Goal: Task Accomplishment & Management: Manage account settings

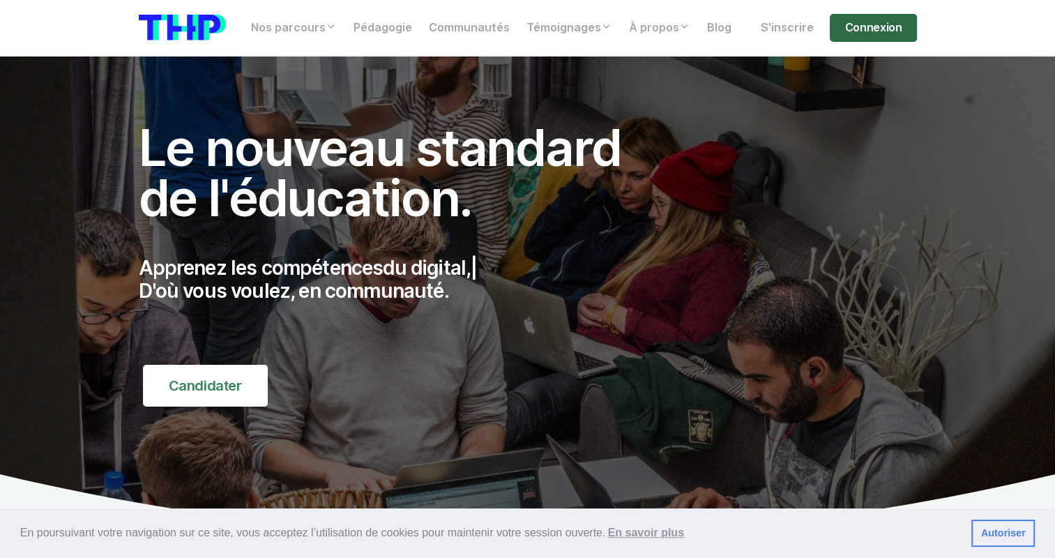
click at [879, 17] on link "Connexion" at bounding box center [873, 28] width 86 height 28
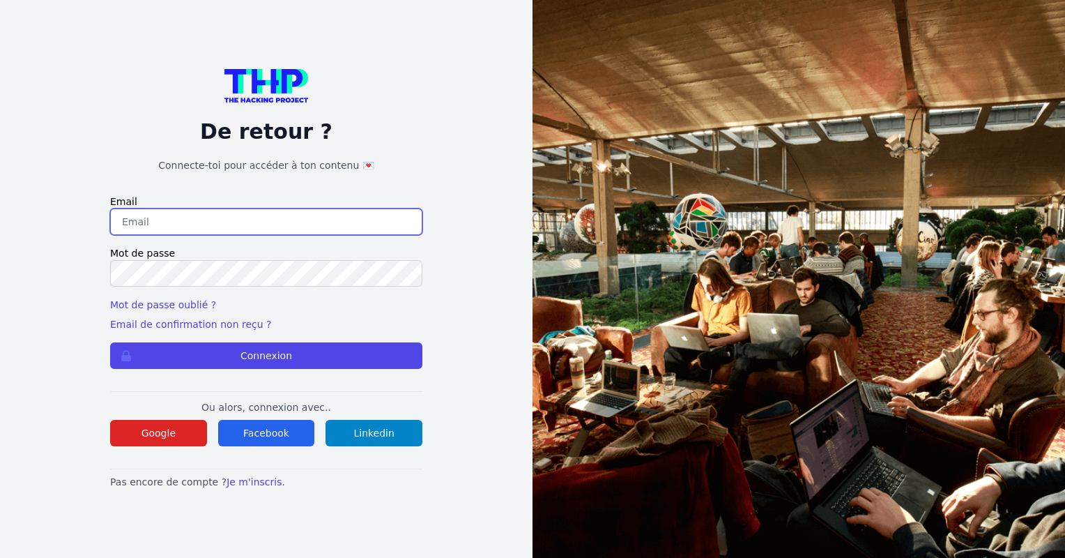
click at [131, 215] on input "email" at bounding box center [266, 221] width 312 height 26
paste input "smo.in.space@gmail.com"
type input "smo.in.space@gmail.com"
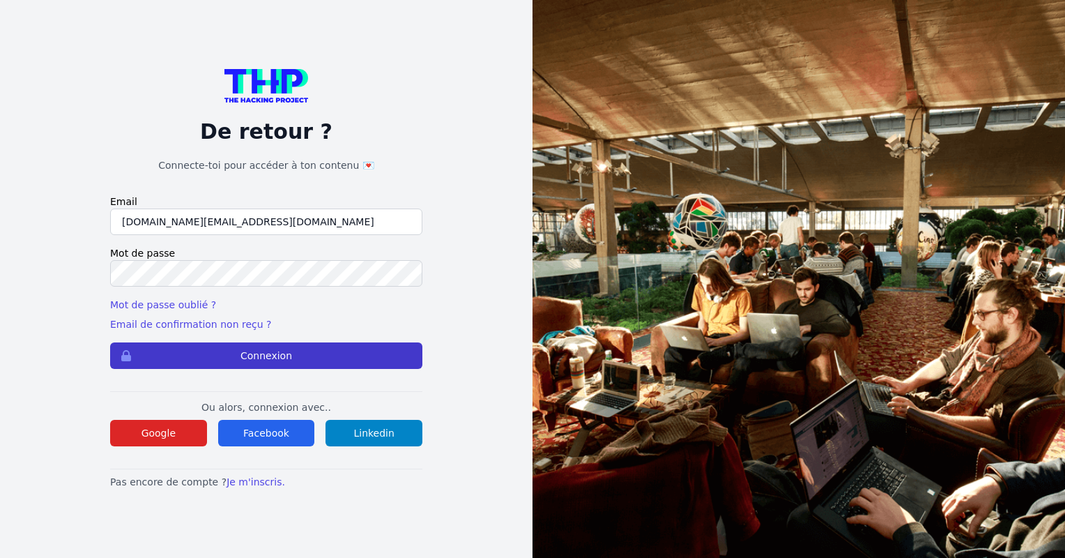
click at [300, 367] on button "Connexion" at bounding box center [266, 355] width 312 height 26
click at [305, 354] on button "Connexion" at bounding box center [266, 355] width 312 height 26
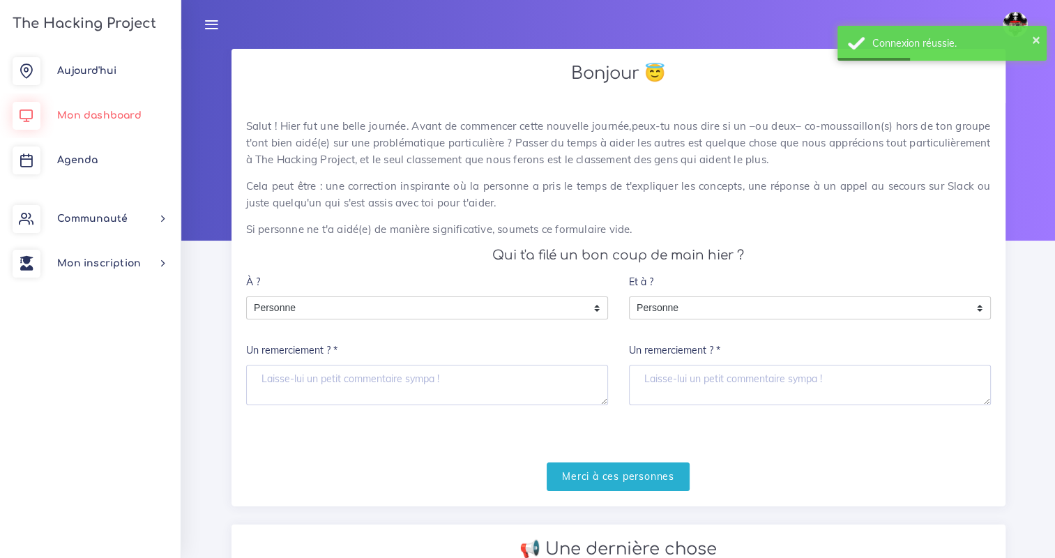
click at [117, 120] on span "Mon dashboard" at bounding box center [99, 115] width 84 height 10
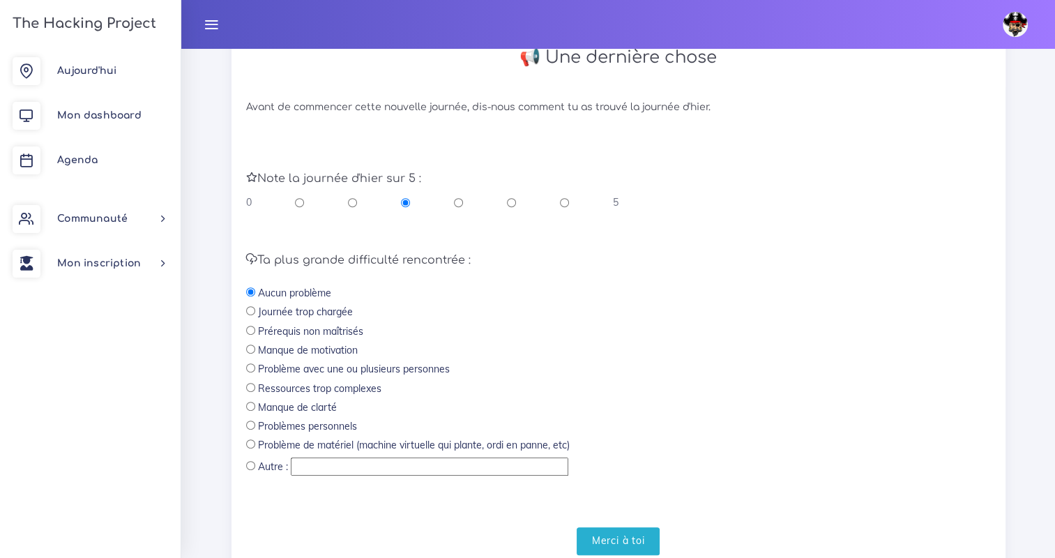
scroll to position [542, 0]
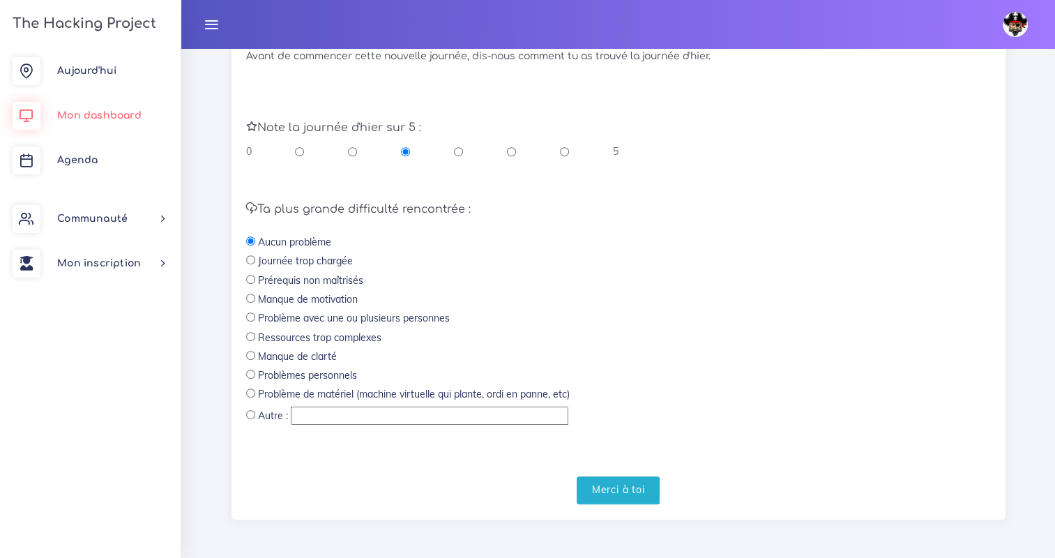
click at [96, 114] on span "Mon dashboard" at bounding box center [99, 115] width 84 height 10
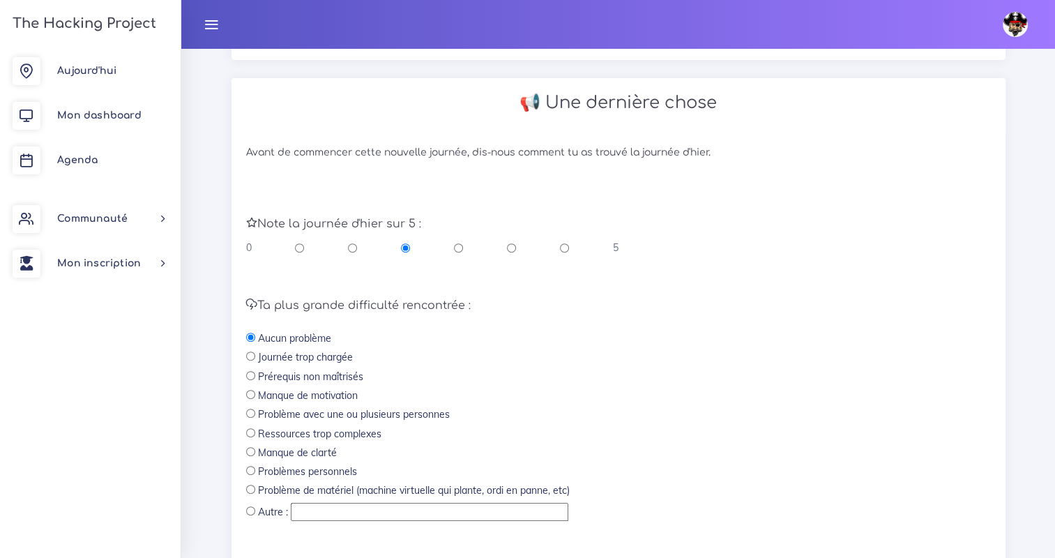
scroll to position [542, 0]
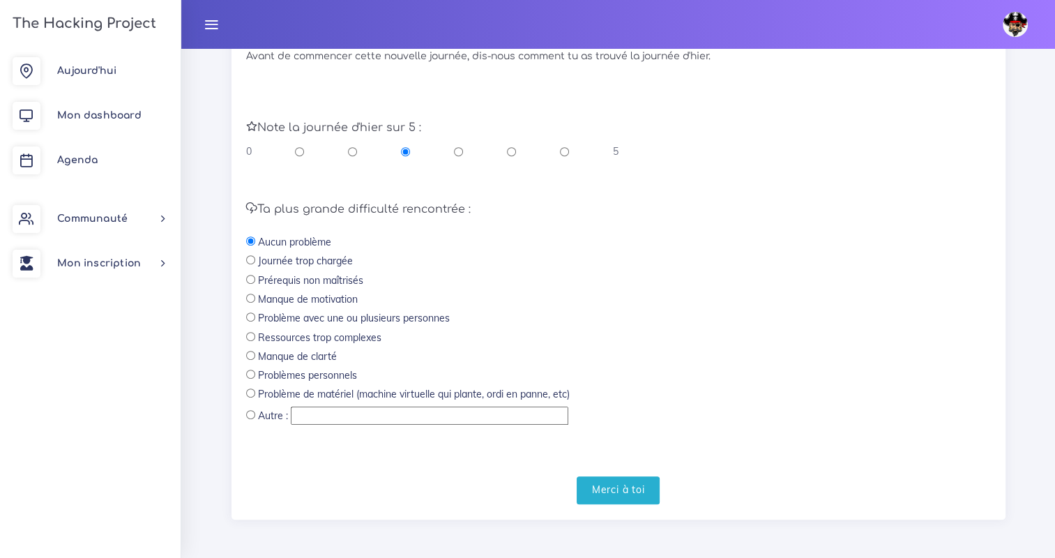
click at [326, 376] on label "Problèmes personnels" at bounding box center [307, 375] width 99 height 14
click at [250, 375] on input "radio" at bounding box center [250, 374] width 9 height 9
radio input "true"
click at [243, 151] on div "Note la journée d'hier sur 5 : 0 5" at bounding box center [619, 132] width 766 height 81
click at [297, 153] on input "radio" at bounding box center [299, 151] width 9 height 14
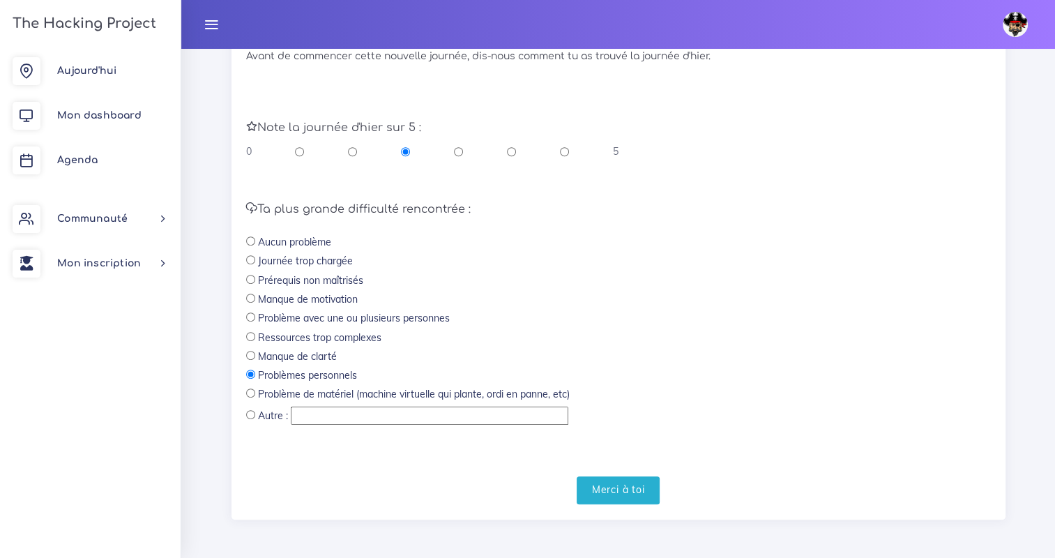
radio input "true"
click at [625, 490] on input "Merci à toi" at bounding box center [619, 490] width 84 height 29
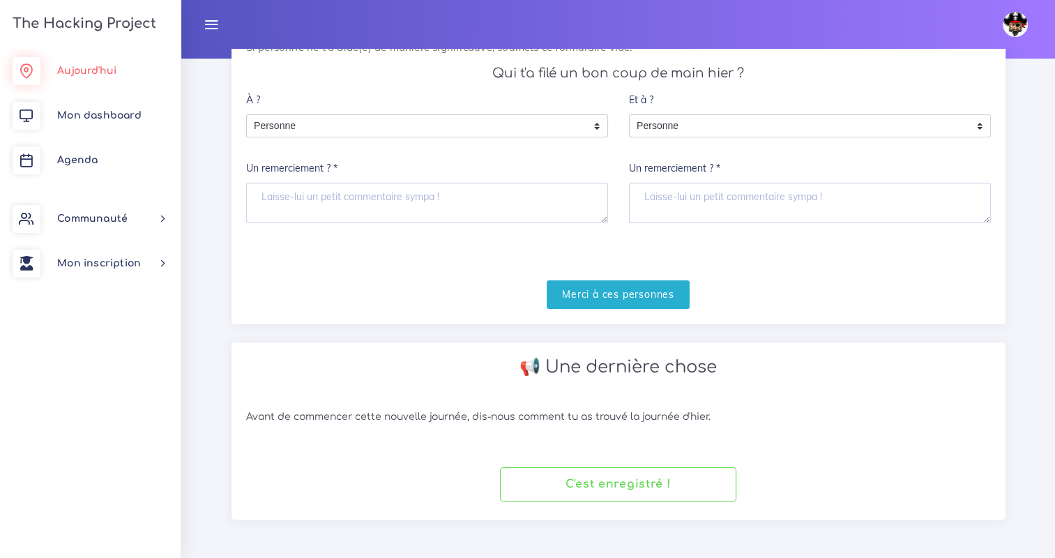
click at [68, 73] on span "Aujourd'hui" at bounding box center [86, 71] width 59 height 10
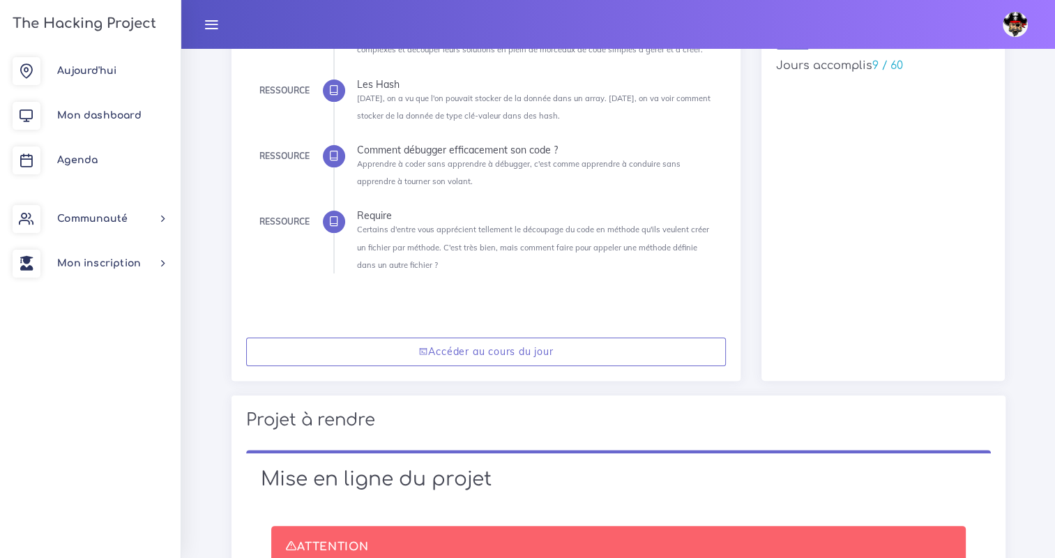
scroll to position [105, 0]
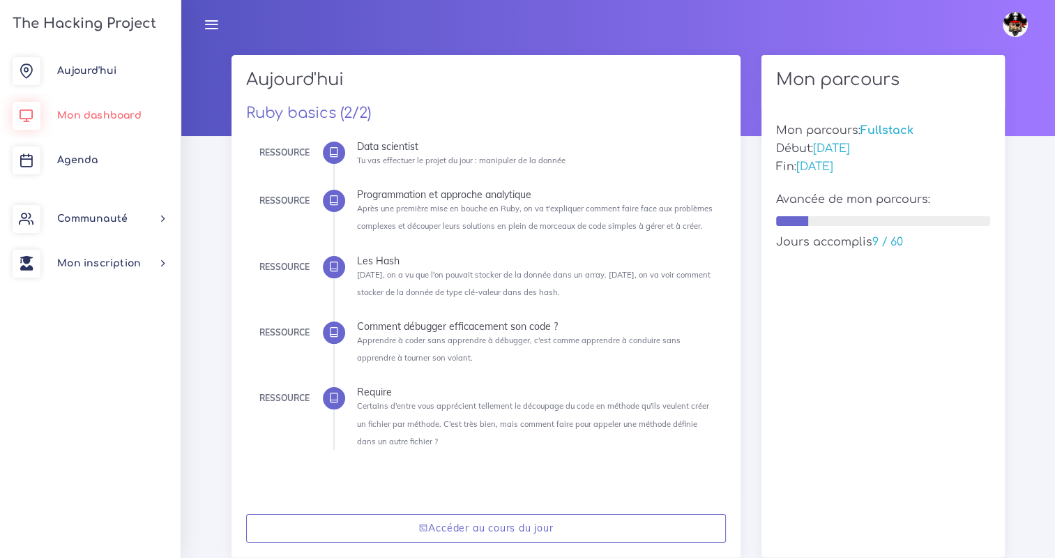
click at [92, 110] on span "Mon dashboard" at bounding box center [99, 115] width 84 height 10
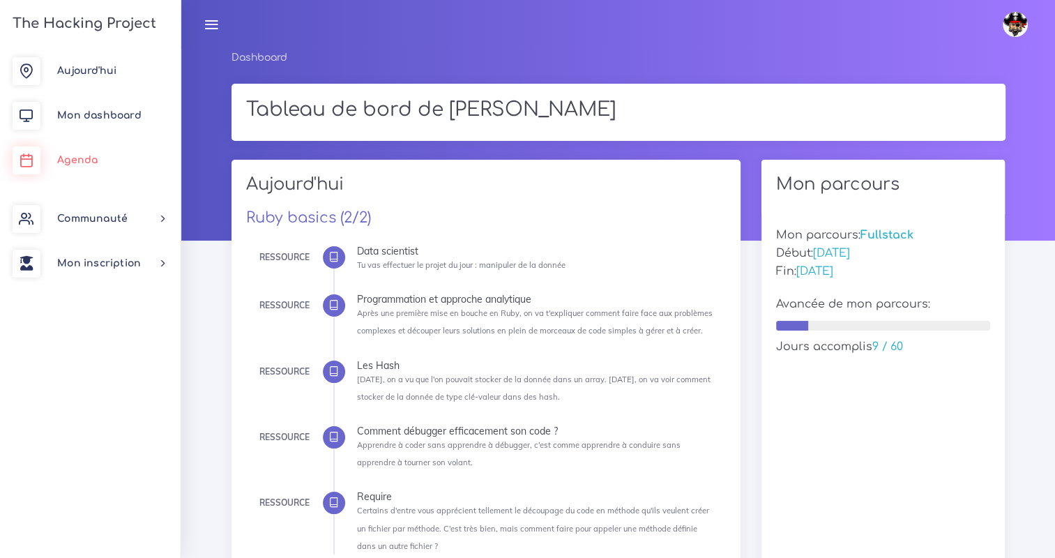
click at [117, 165] on link "Agenda" at bounding box center [90, 160] width 181 height 45
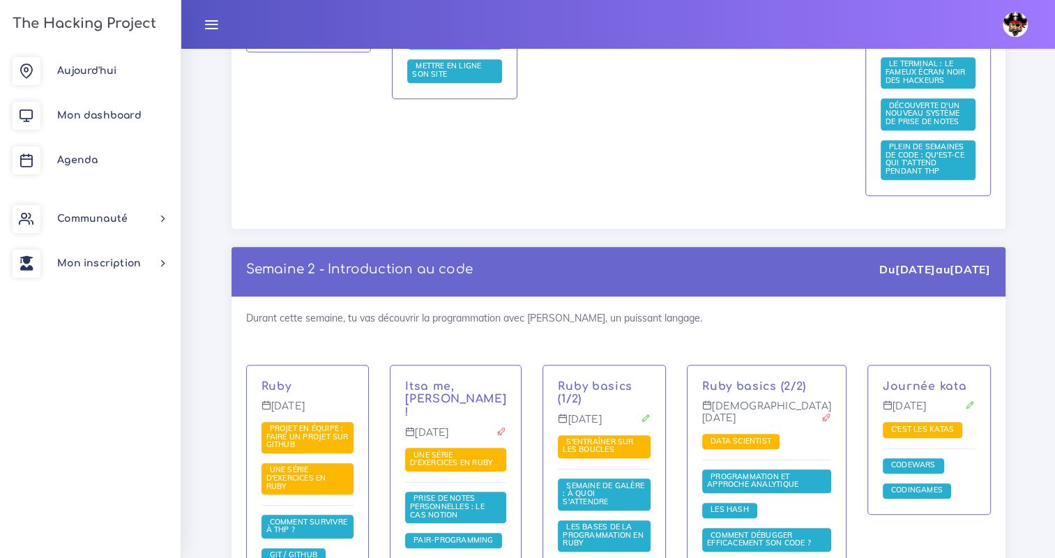
scroll to position [976, 0]
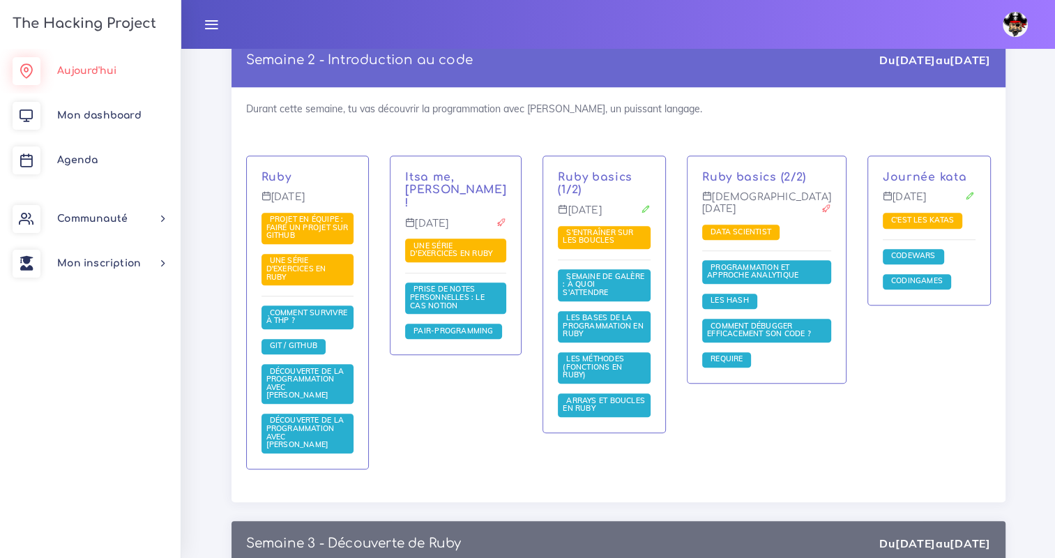
click at [111, 62] on link "Aujourd'hui" at bounding box center [90, 71] width 181 height 45
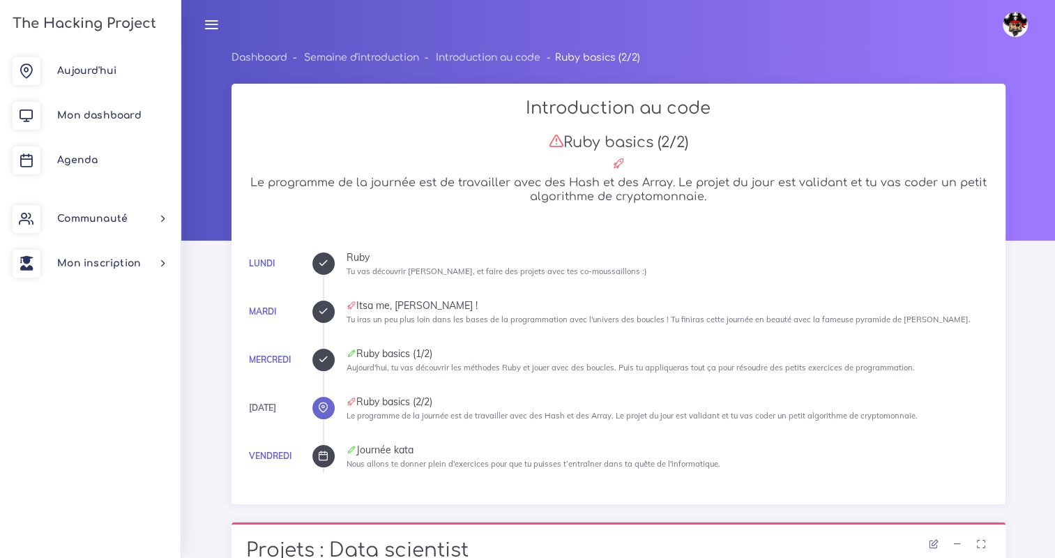
click at [424, 399] on div "Ruby basics (2/2)" at bounding box center [669, 402] width 644 height 10
drag, startPoint x: 424, startPoint y: 399, endPoint x: 438, endPoint y: 420, distance: 25.7
click at [438, 420] on li "[DATE] Ruby basics (2/2) Le programme de la journée est de travailler avec des …" at bounding box center [669, 410] width 644 height 27
click at [528, 436] on ul "[DATE] Ruby Tu vas découvrir [PERSON_NAME], et faire des projets avec tes co-mo…" at bounding box center [657, 362] width 668 height 220
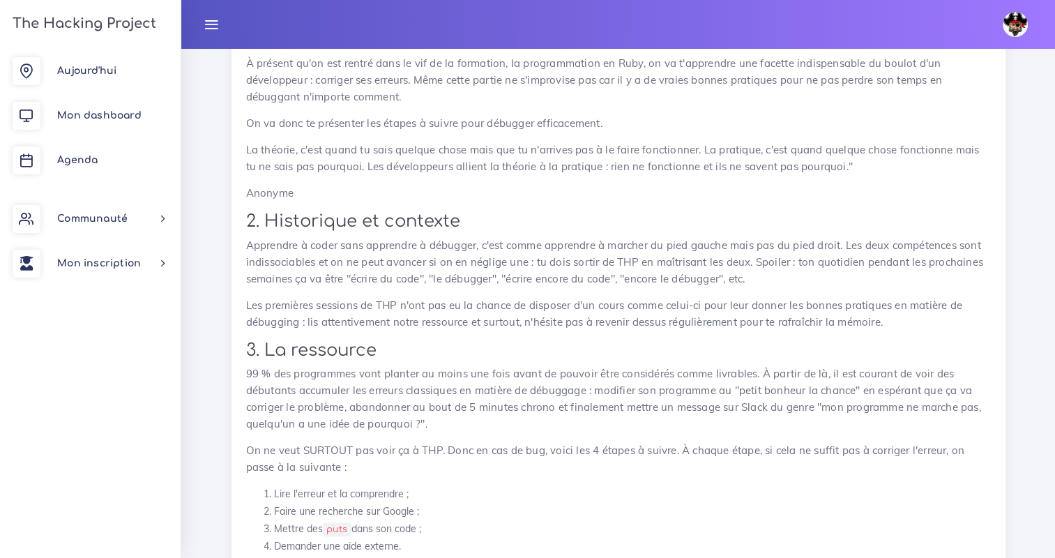
scroll to position [7600, 0]
